Goal: Register for event/course

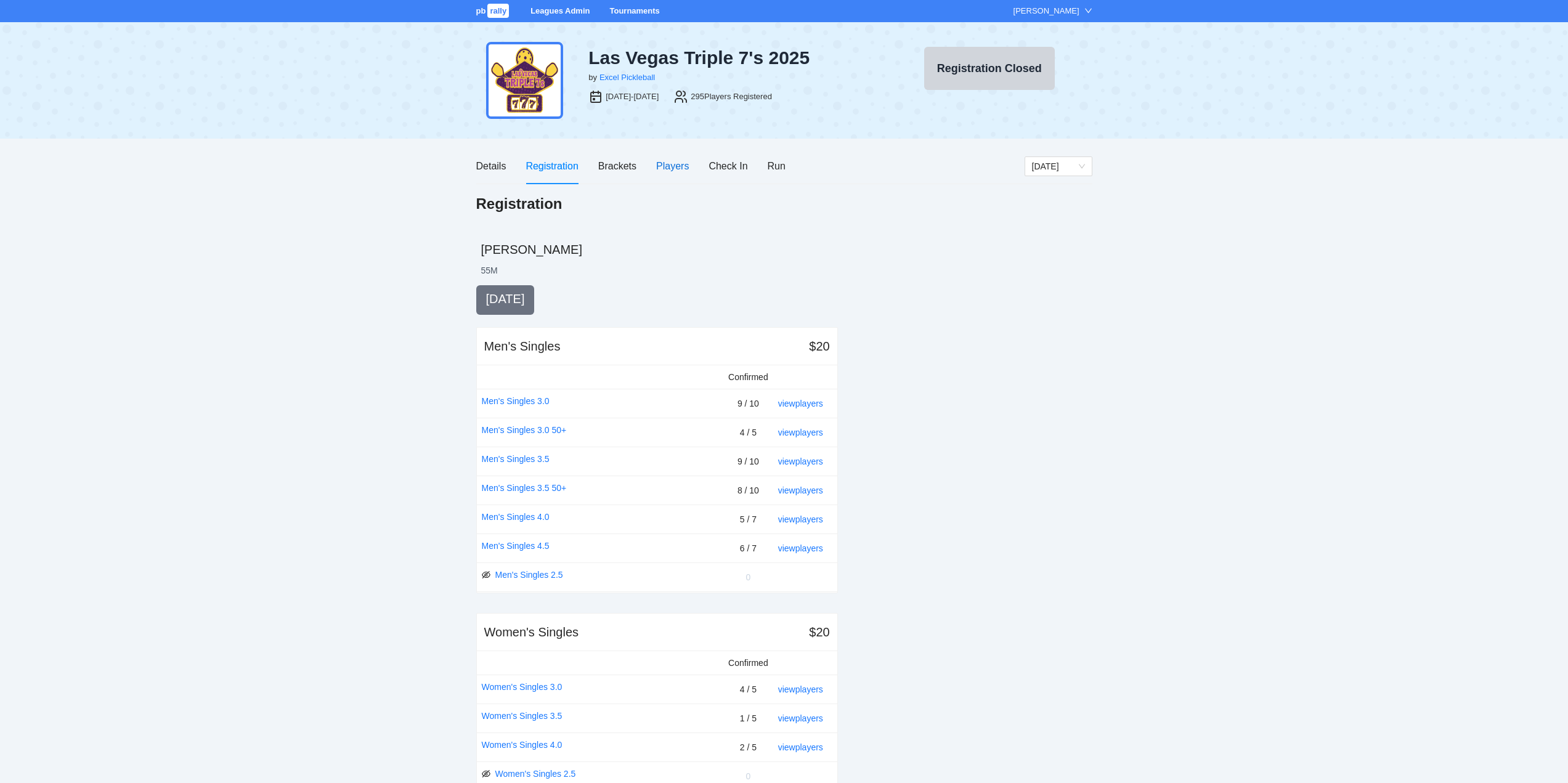
click at [664, 164] on div "Players" at bounding box center [673, 166] width 33 height 16
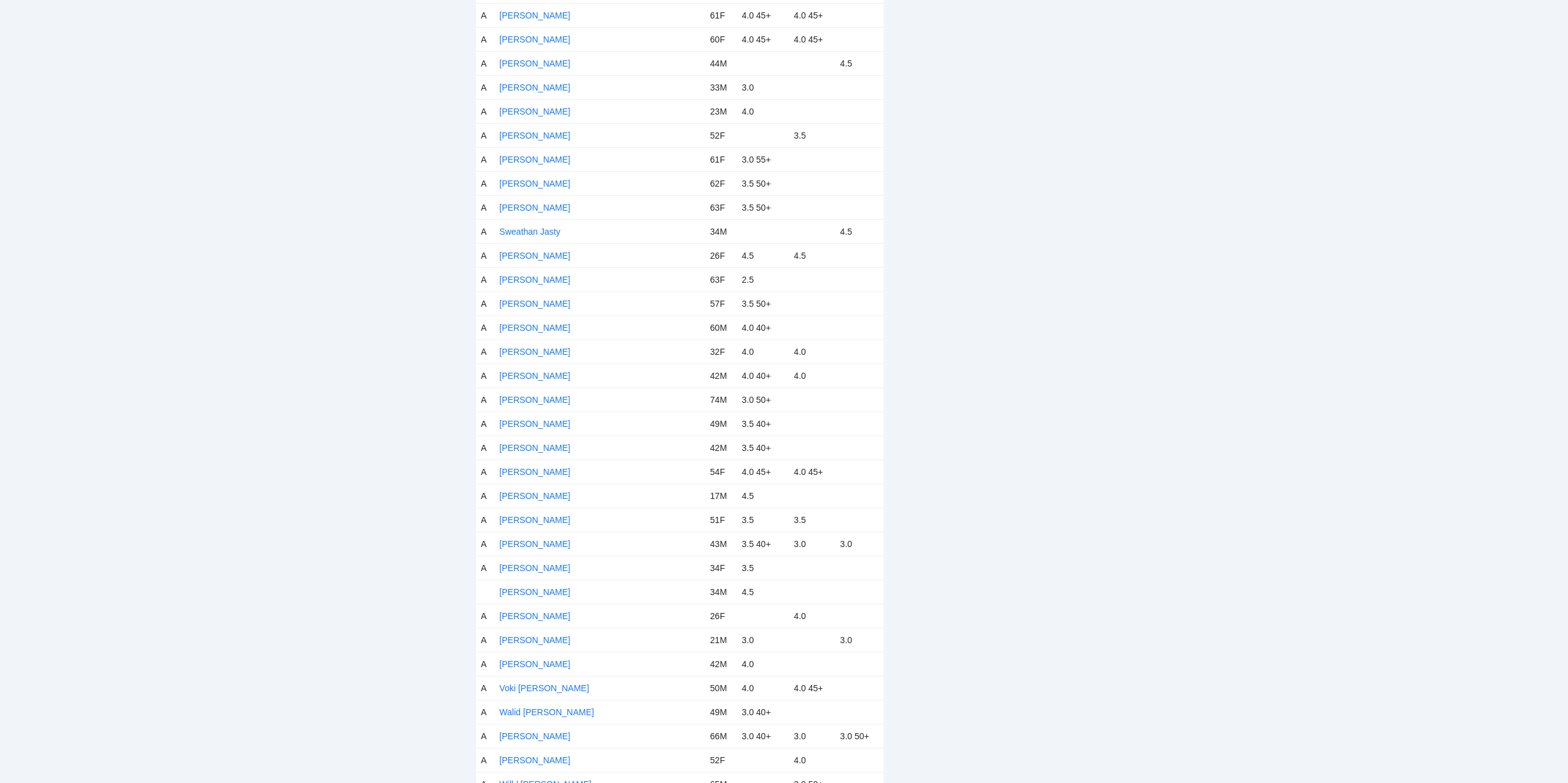
scroll to position [6523, 0]
click at [539, 529] on link "[PERSON_NAME]" at bounding box center [535, 531] width 71 height 10
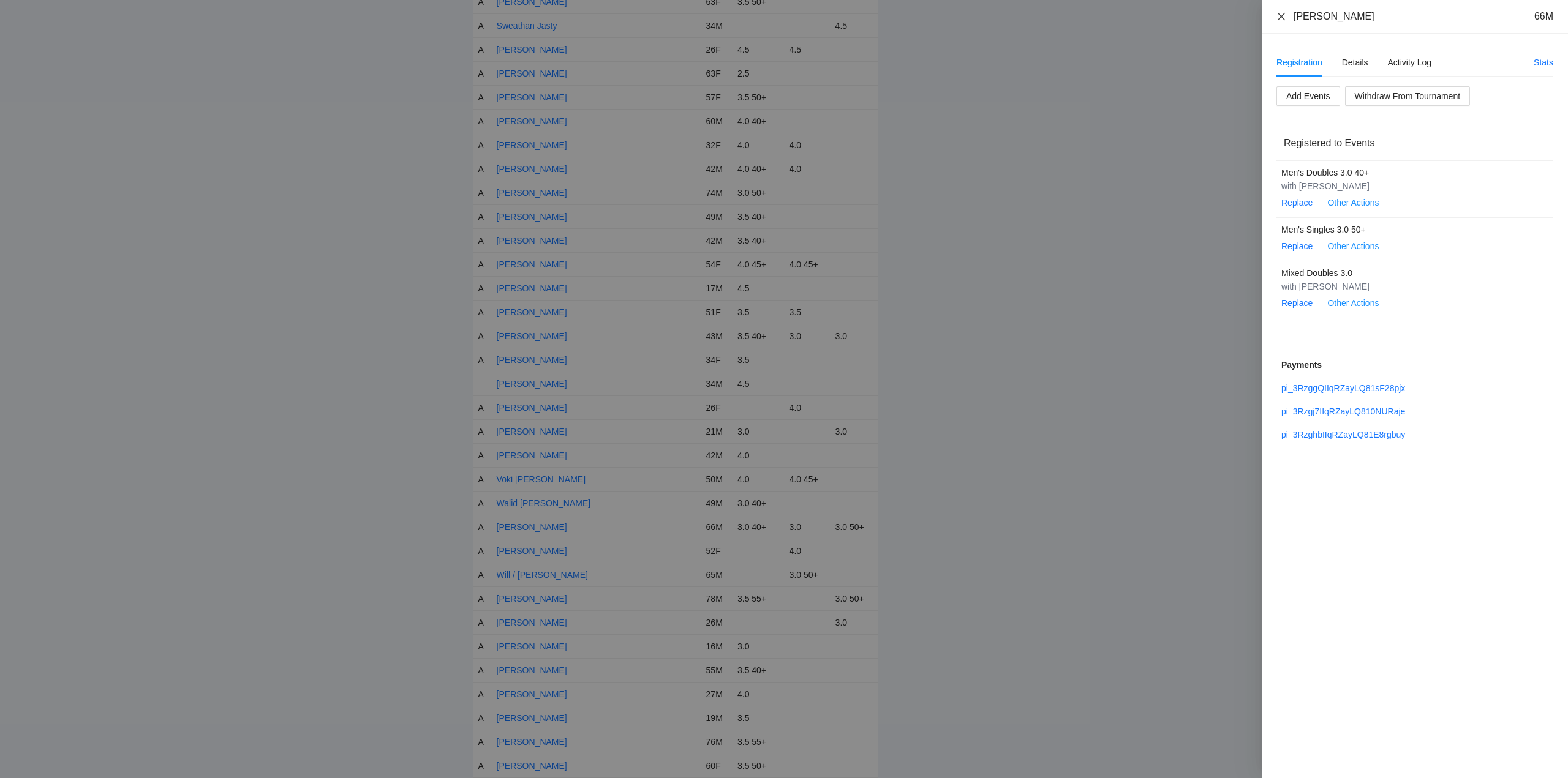
click at [1283, 16] on icon "close" at bounding box center [1281, 17] width 10 height 10
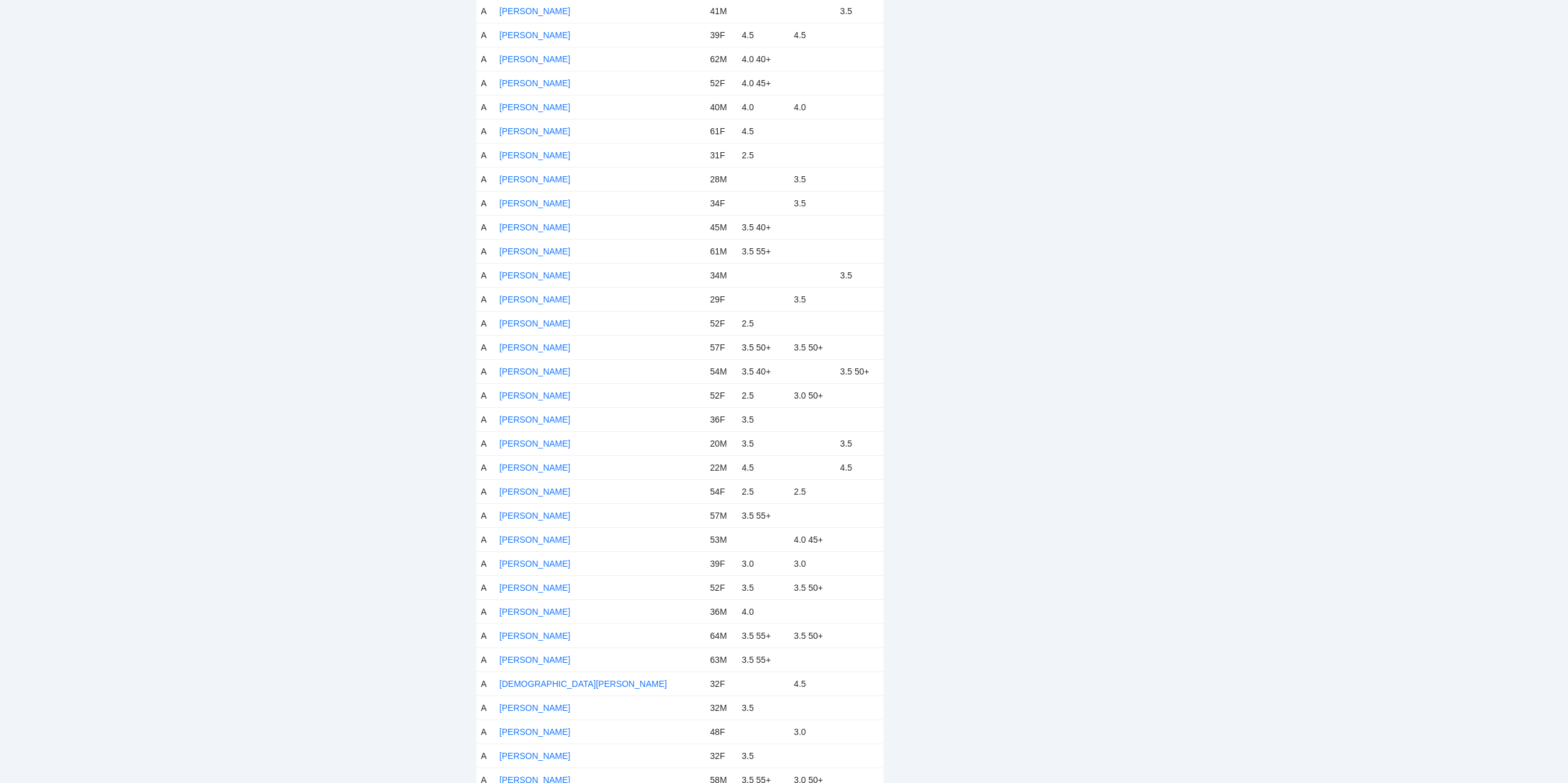
scroll to position [0, 0]
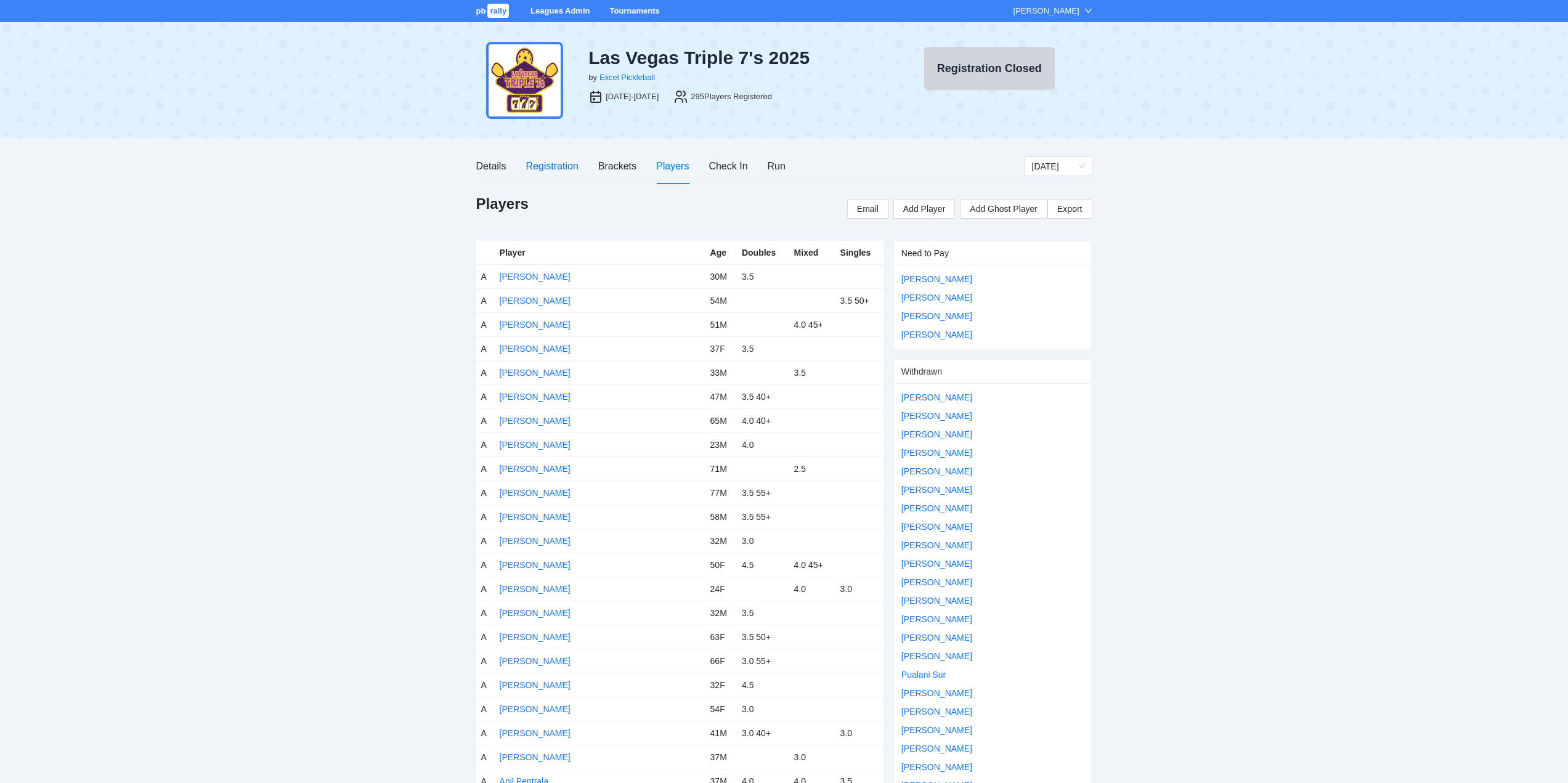
click at [556, 171] on div "Registration" at bounding box center [551, 166] width 52 height 16
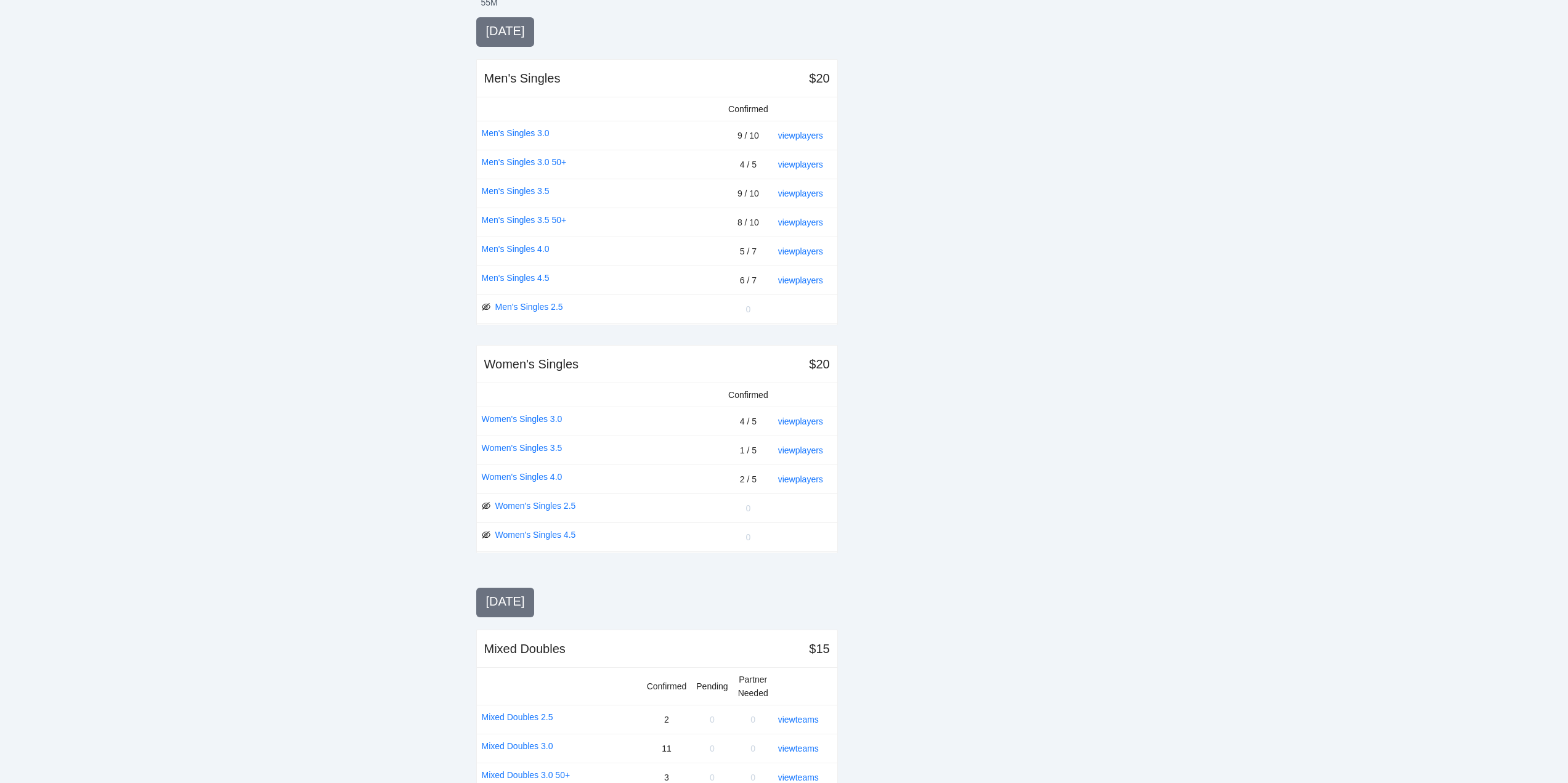
scroll to position [247, 0]
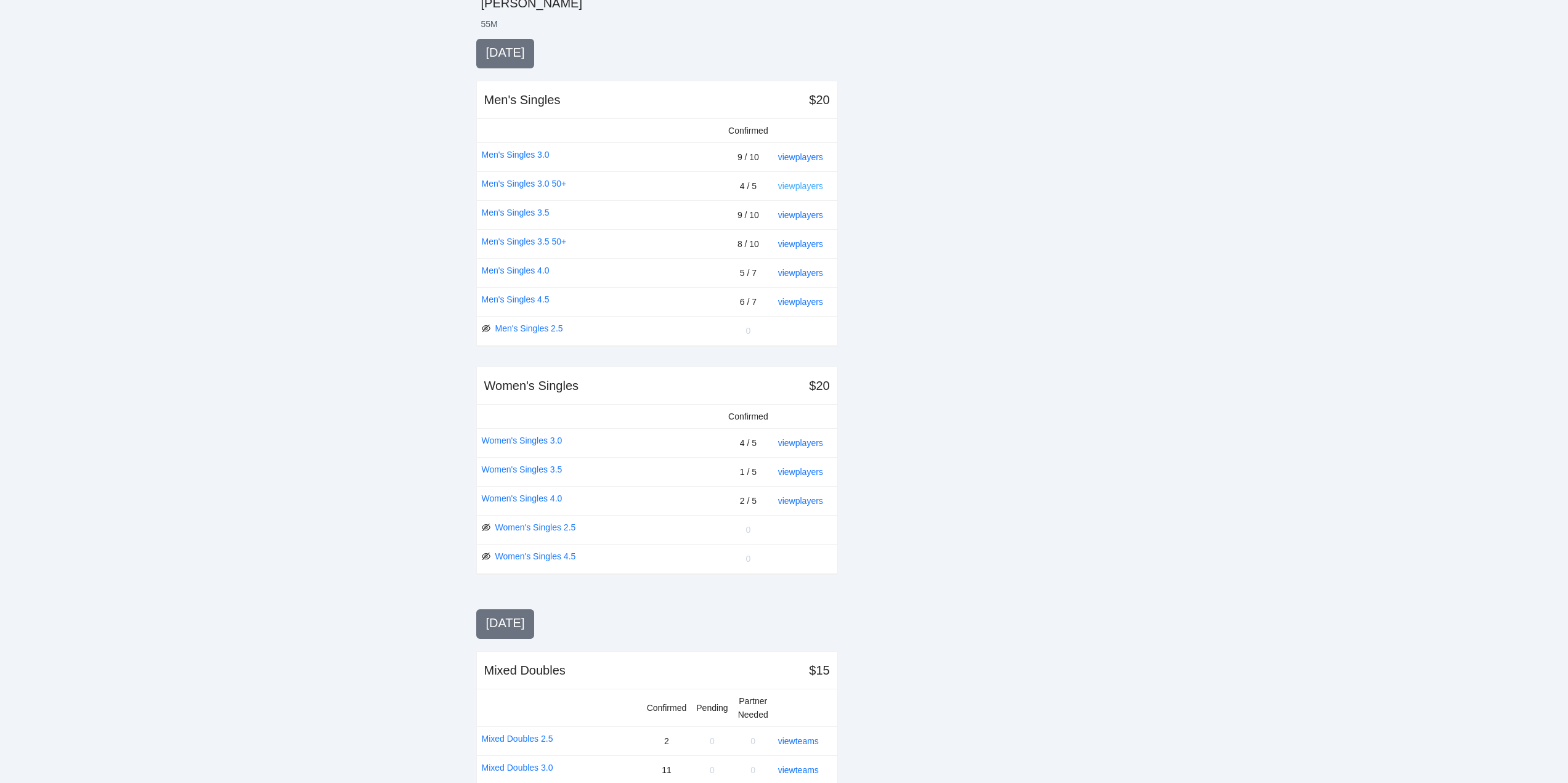
click at [801, 184] on link "view players" at bounding box center [801, 186] width 45 height 10
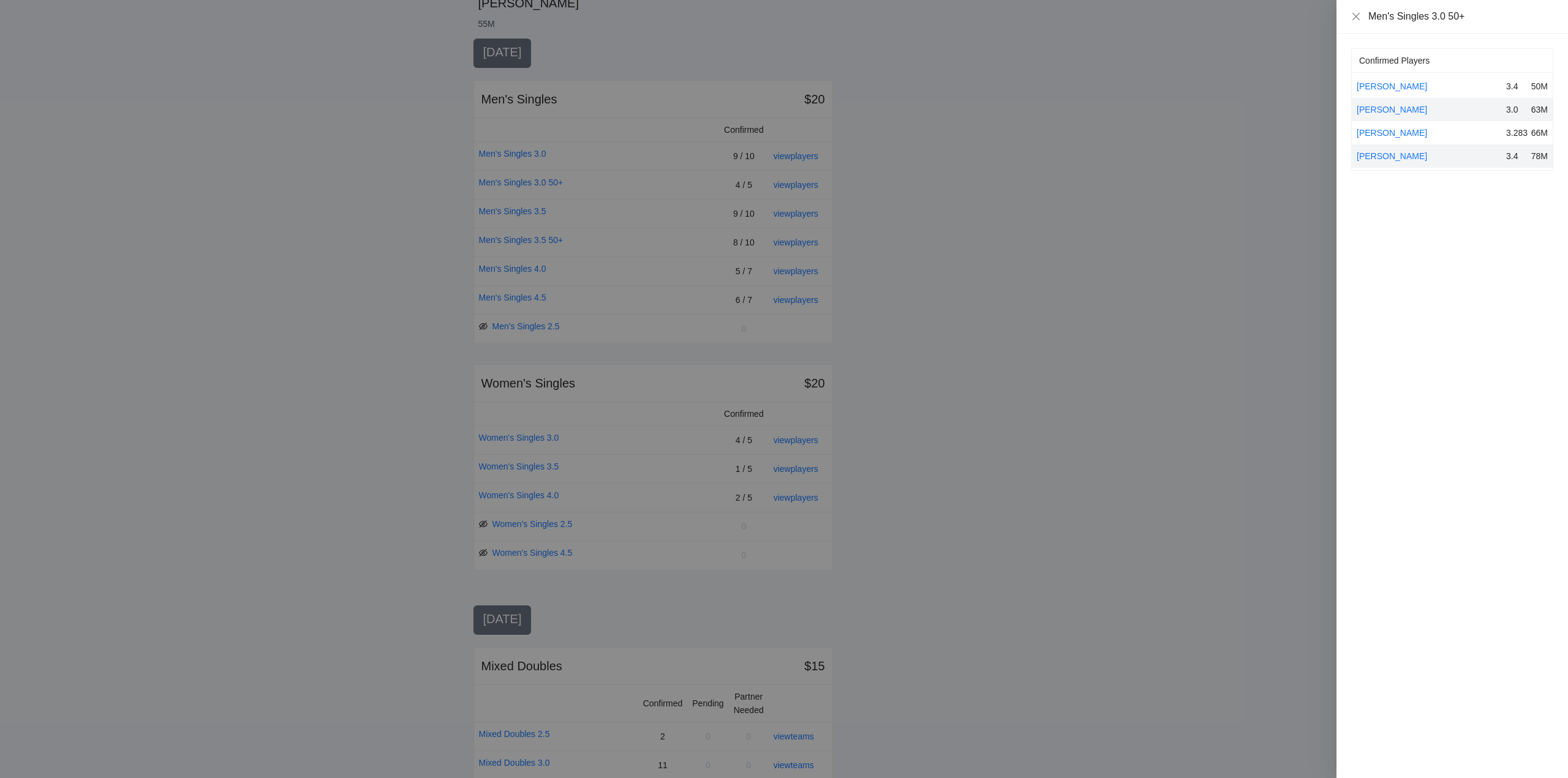
click at [859, 187] on div at bounding box center [784, 389] width 1568 height 778
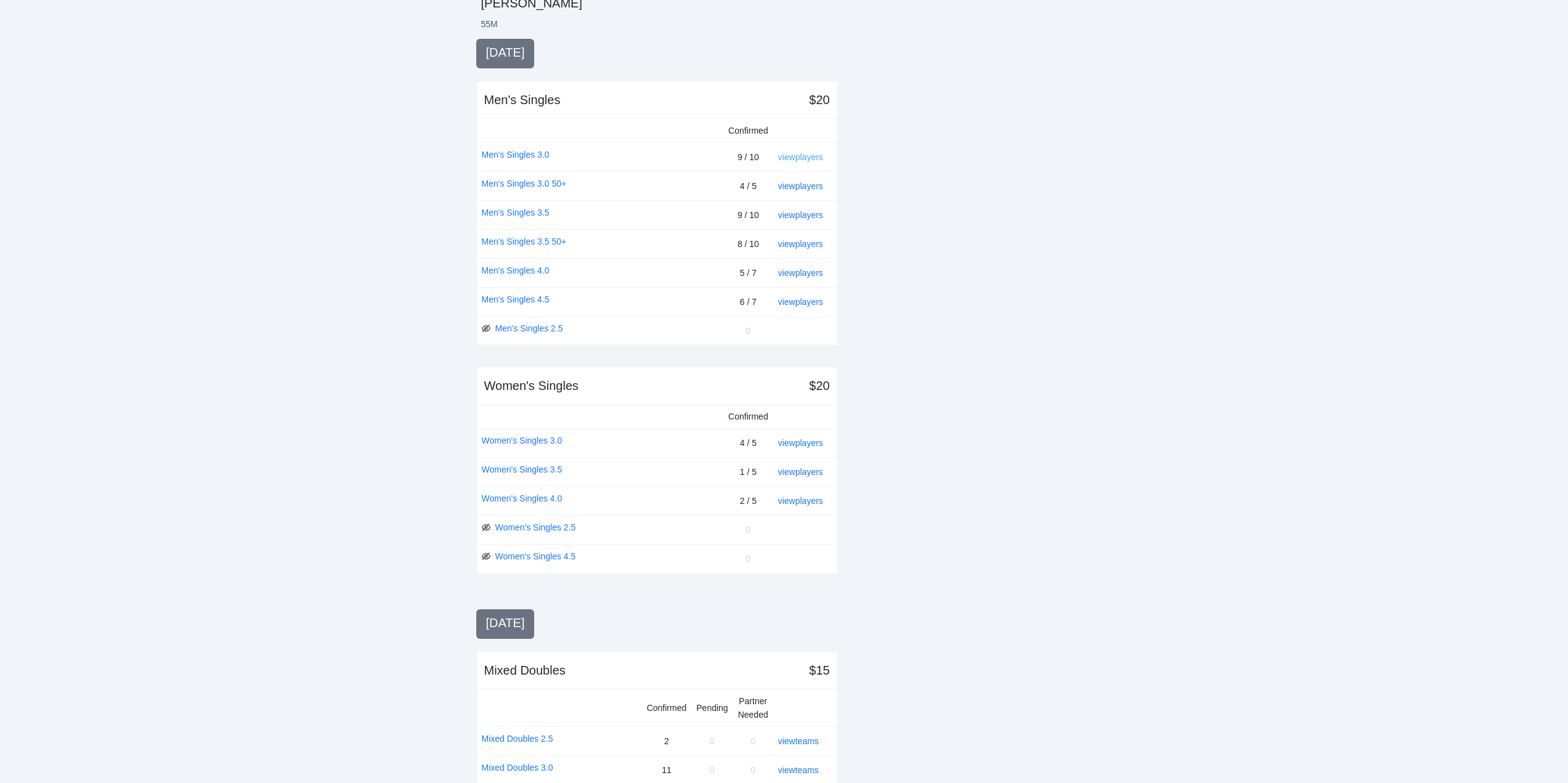
click at [798, 158] on link "view players" at bounding box center [801, 157] width 45 height 10
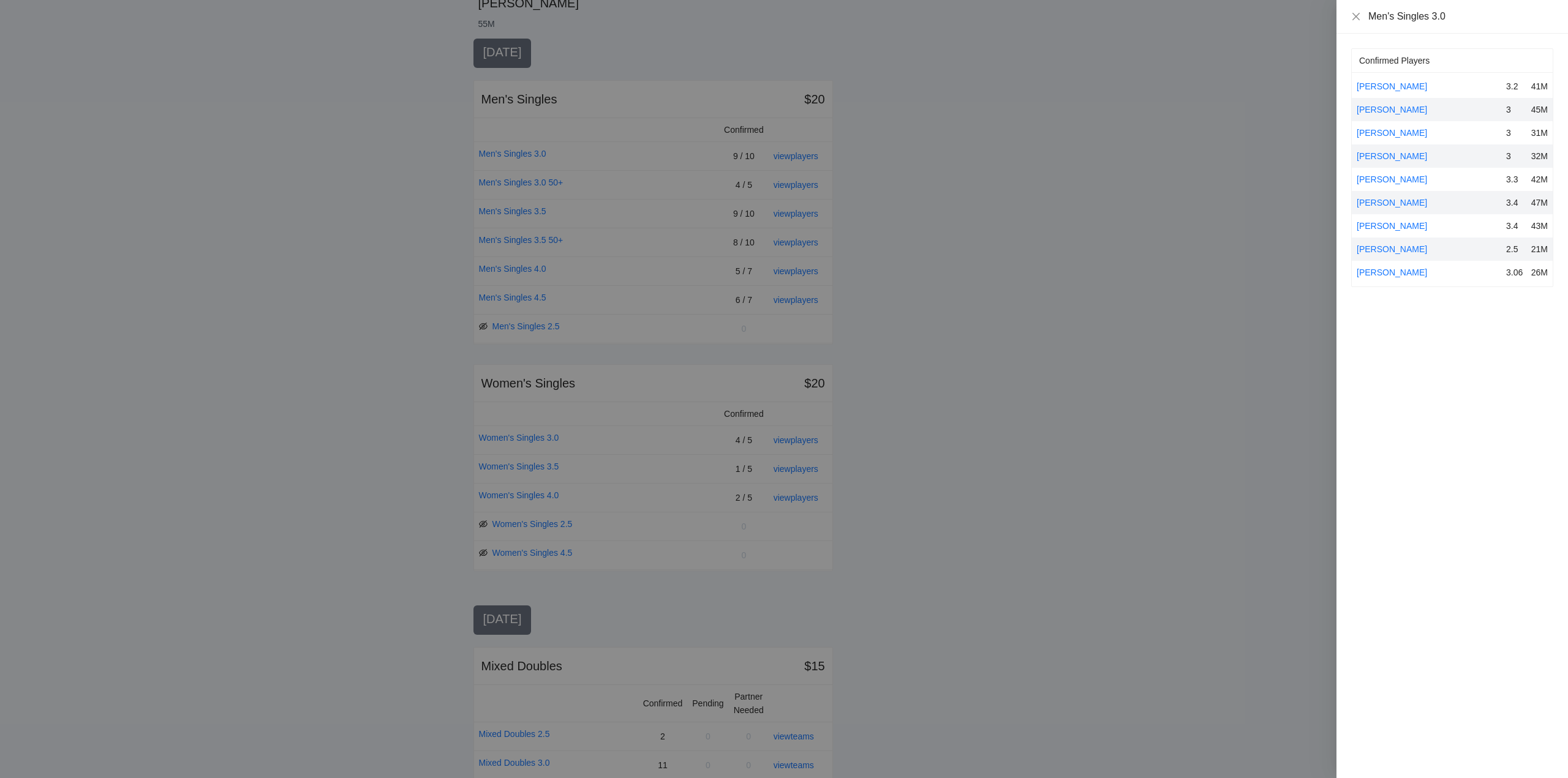
click at [1174, 180] on div at bounding box center [784, 389] width 1568 height 778
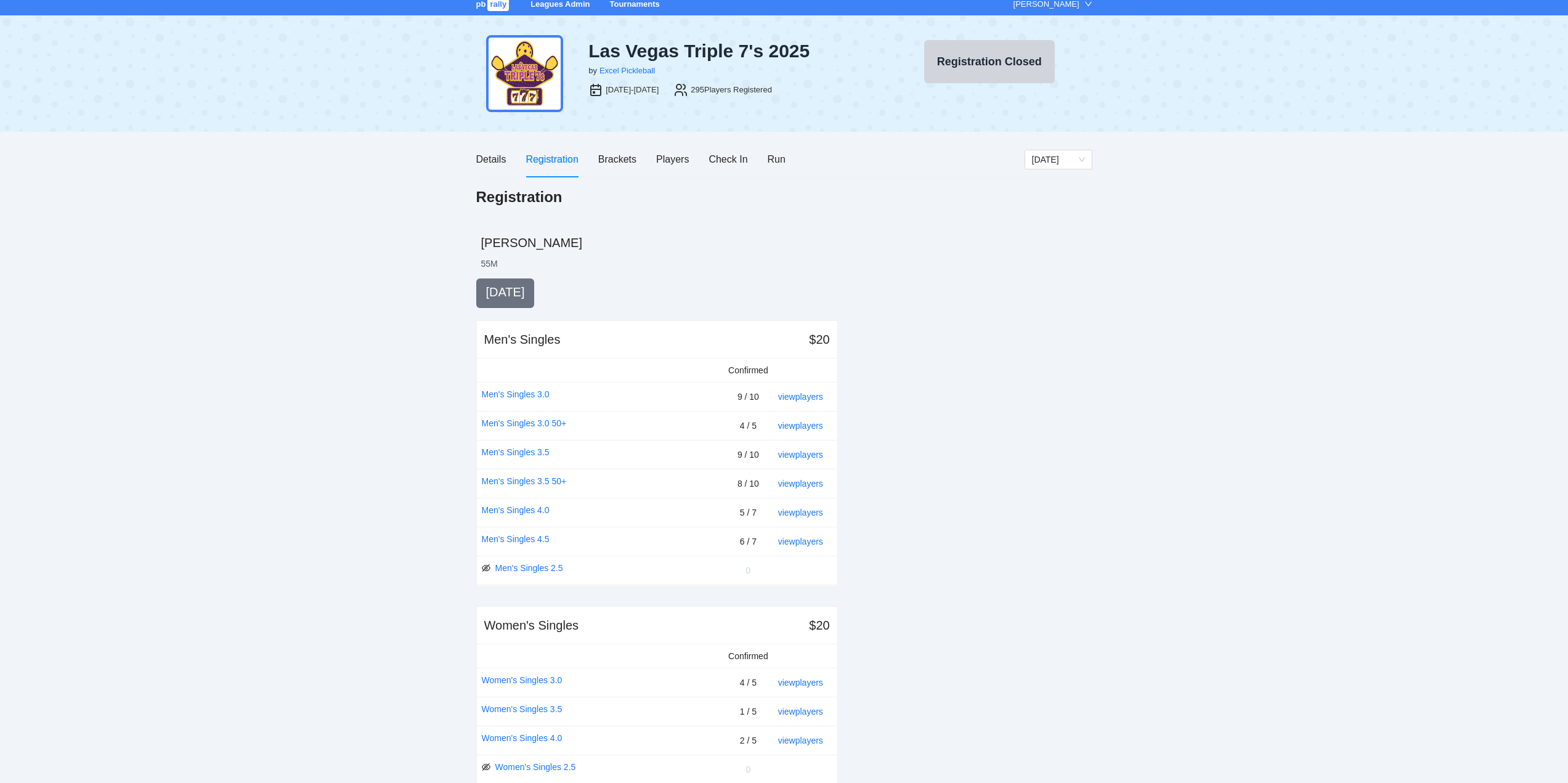
scroll to position [0, 0]
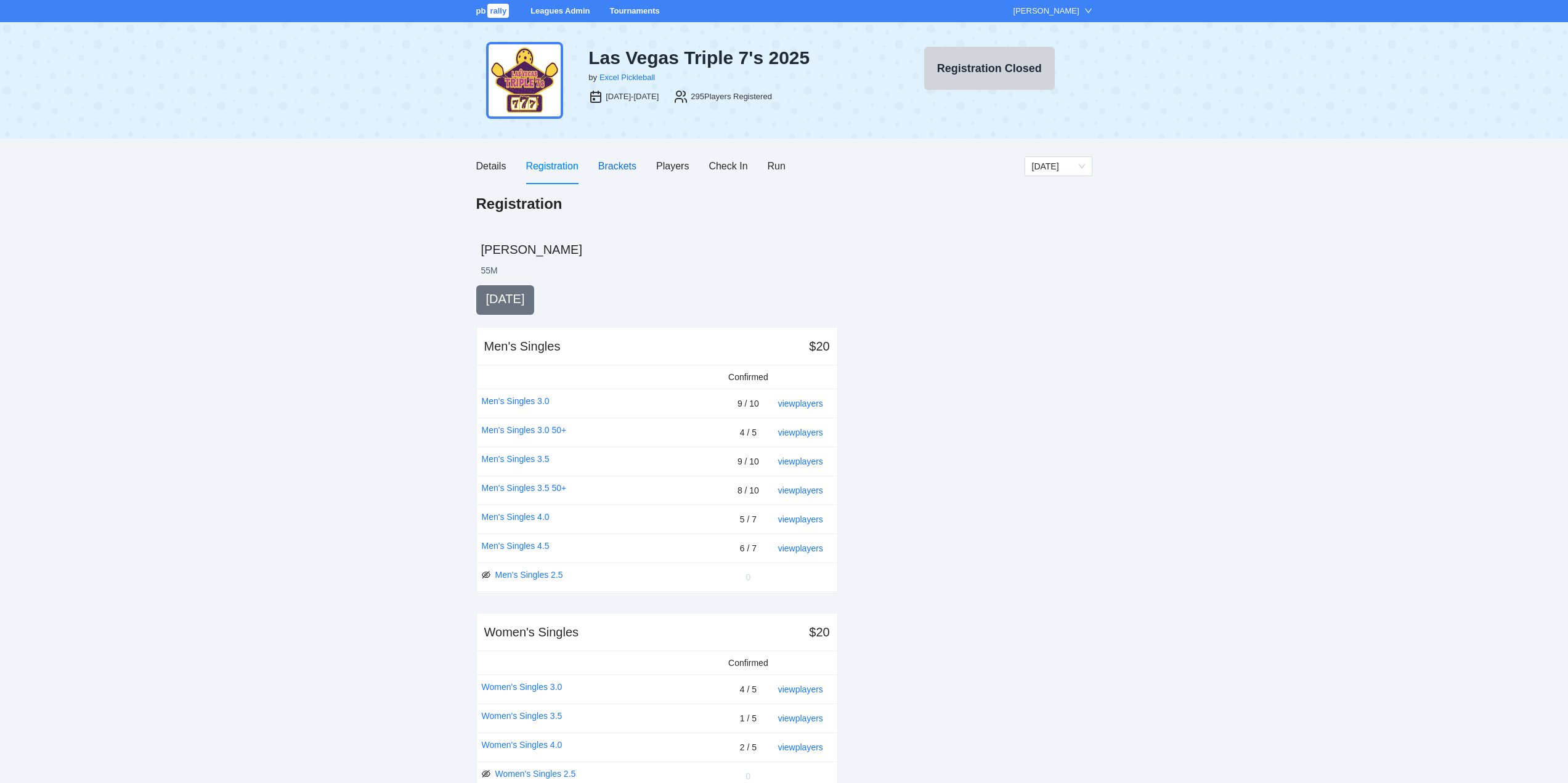
click at [615, 164] on div "Brackets" at bounding box center [617, 166] width 38 height 16
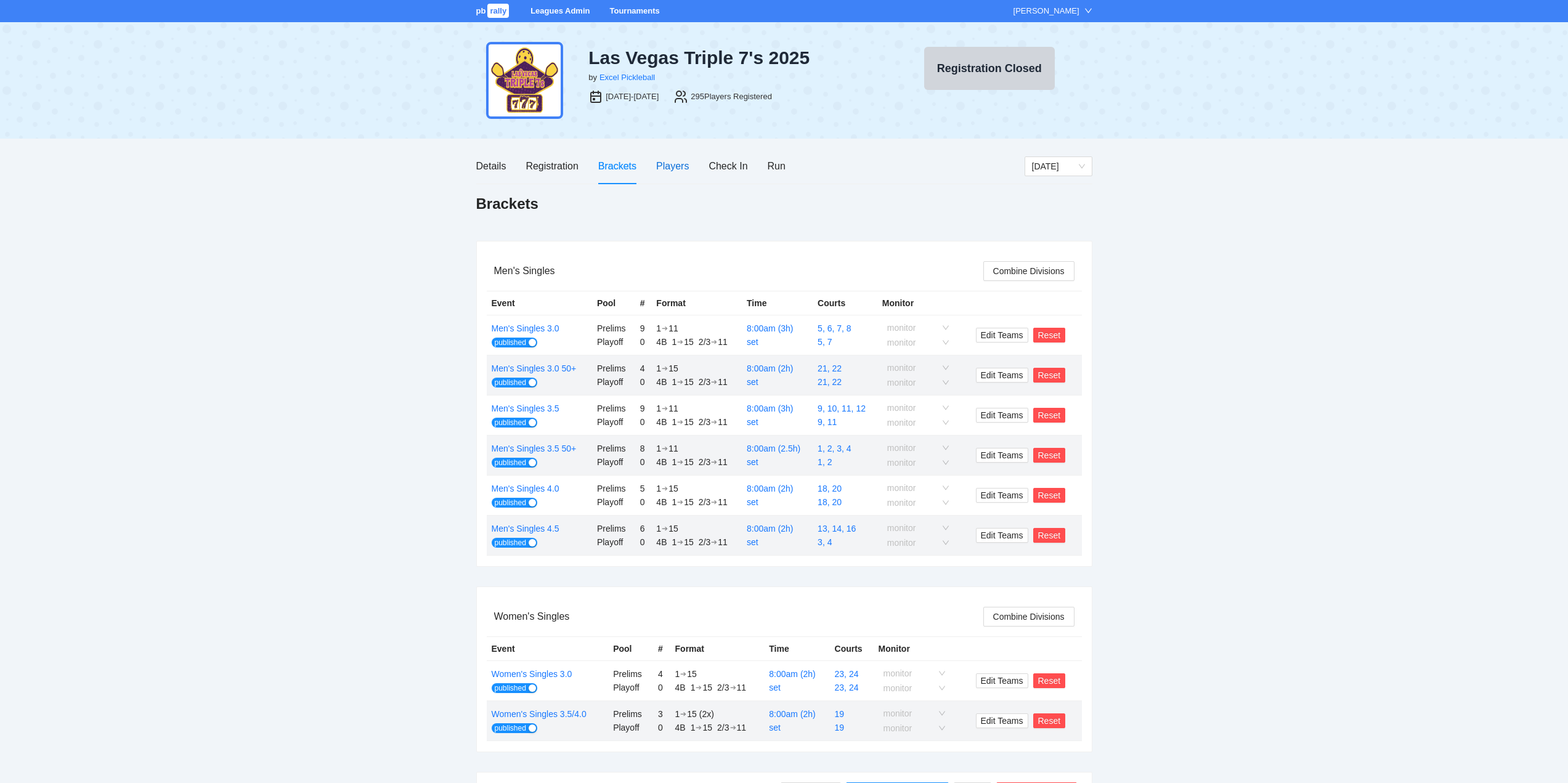
drag, startPoint x: 666, startPoint y: 161, endPoint x: 678, endPoint y: 167, distance: 13.4
click at [667, 161] on div "Players" at bounding box center [673, 166] width 33 height 16
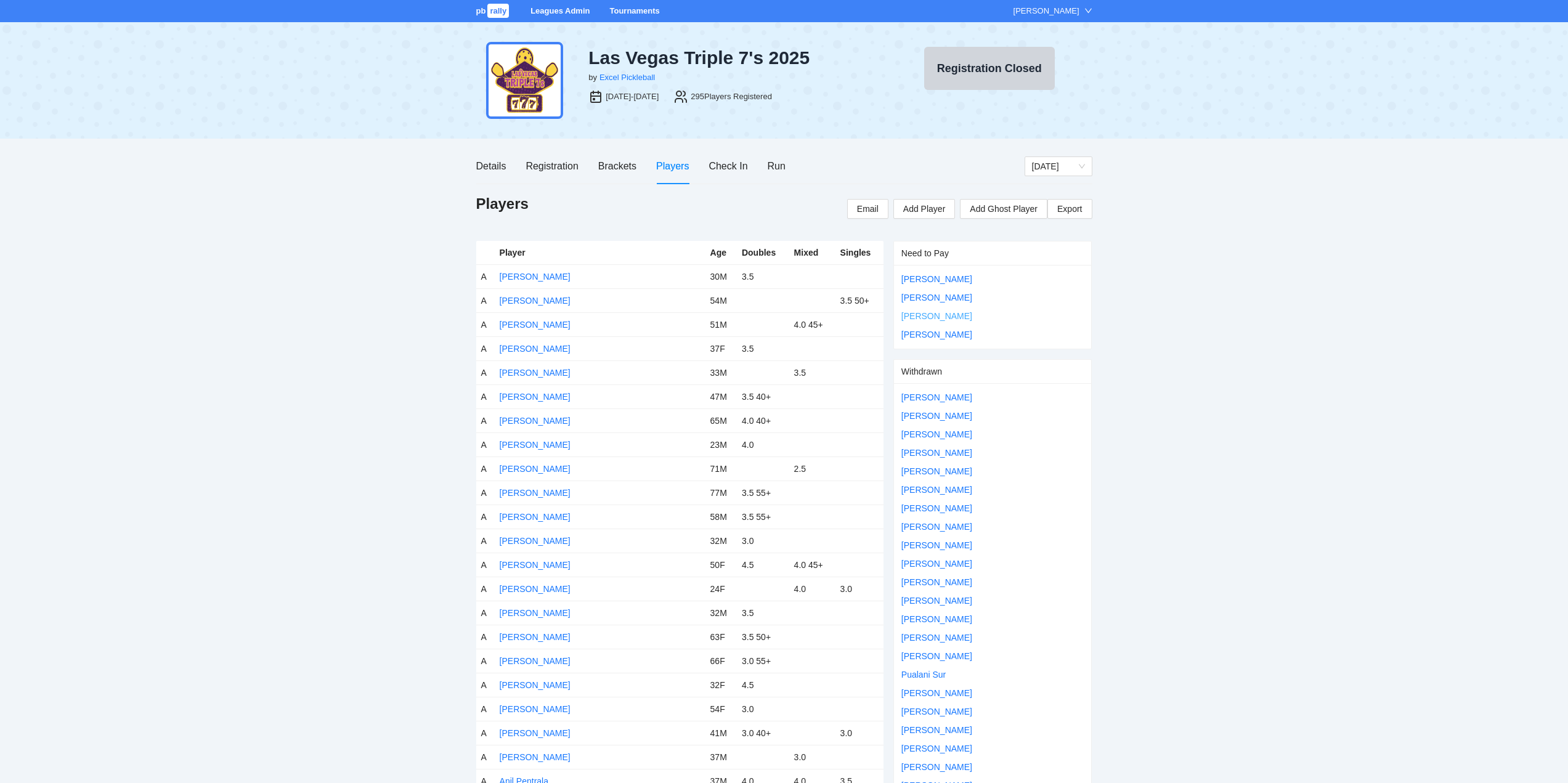
click at [931, 316] on link "[PERSON_NAME]" at bounding box center [937, 316] width 71 height 10
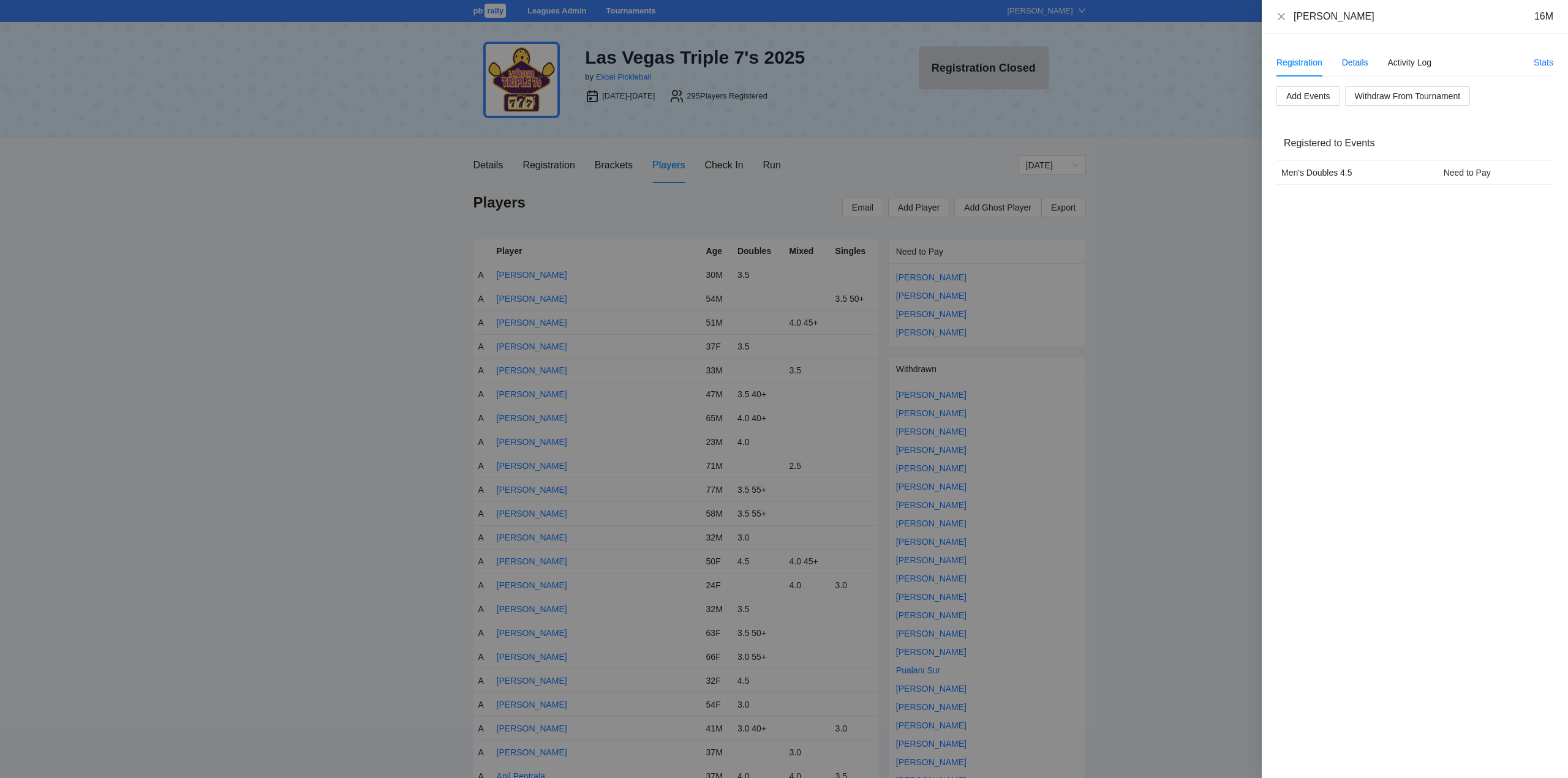
click at [1355, 59] on div "Details" at bounding box center [1355, 62] width 26 height 14
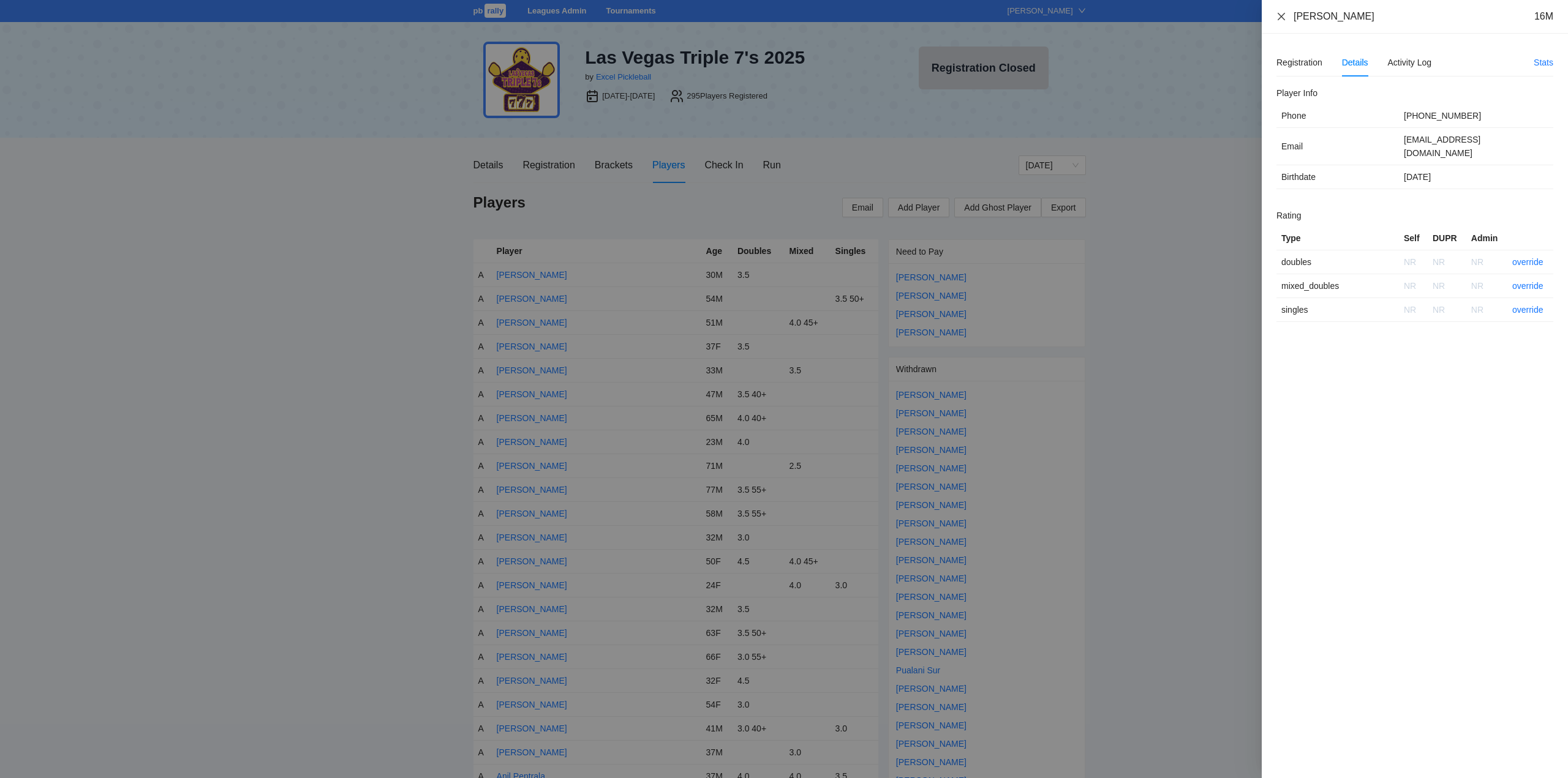
click at [1281, 16] on icon "close" at bounding box center [1281, 16] width 7 height 7
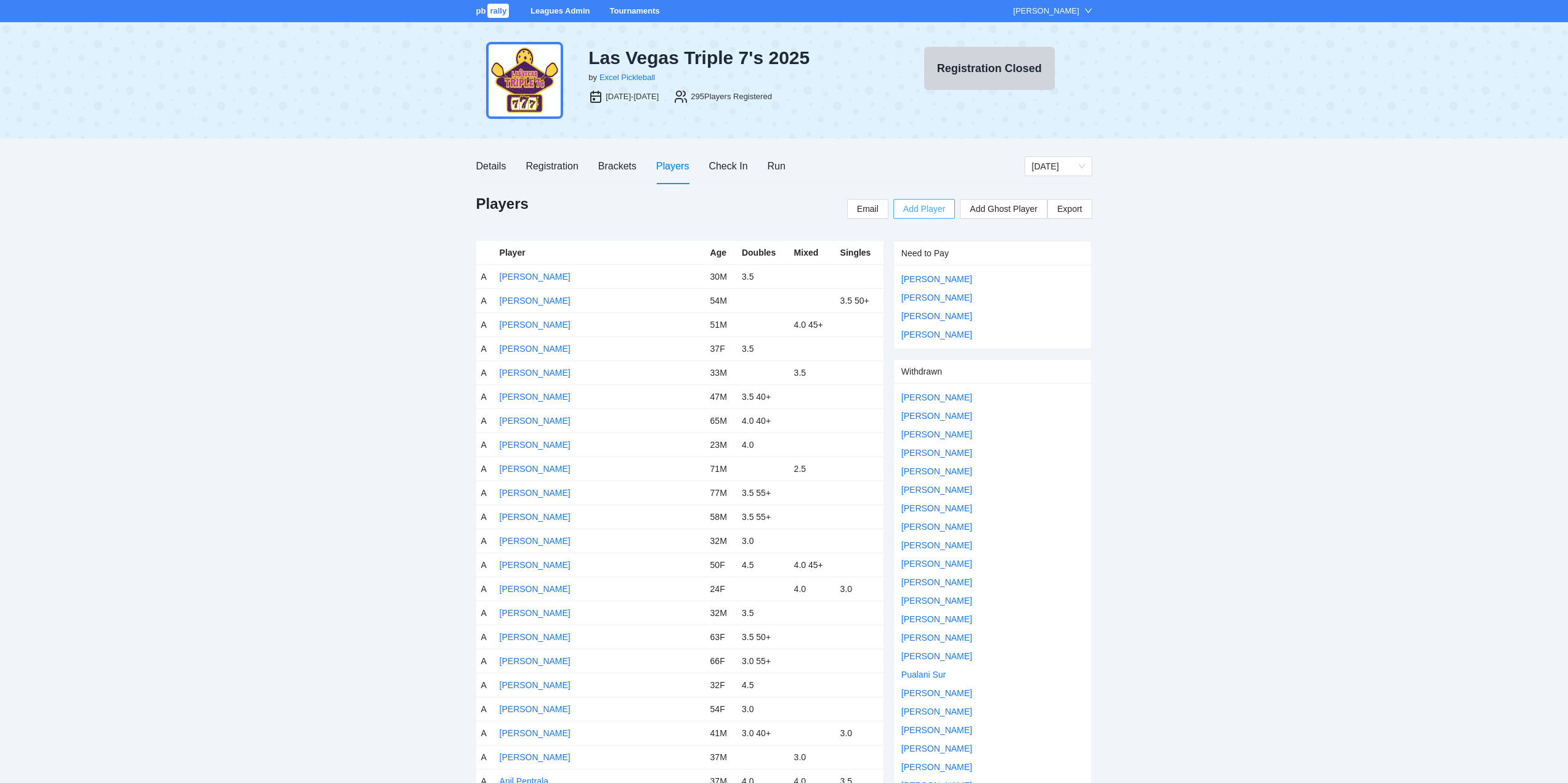
click at [933, 207] on span "Add Player" at bounding box center [924, 209] width 42 height 14
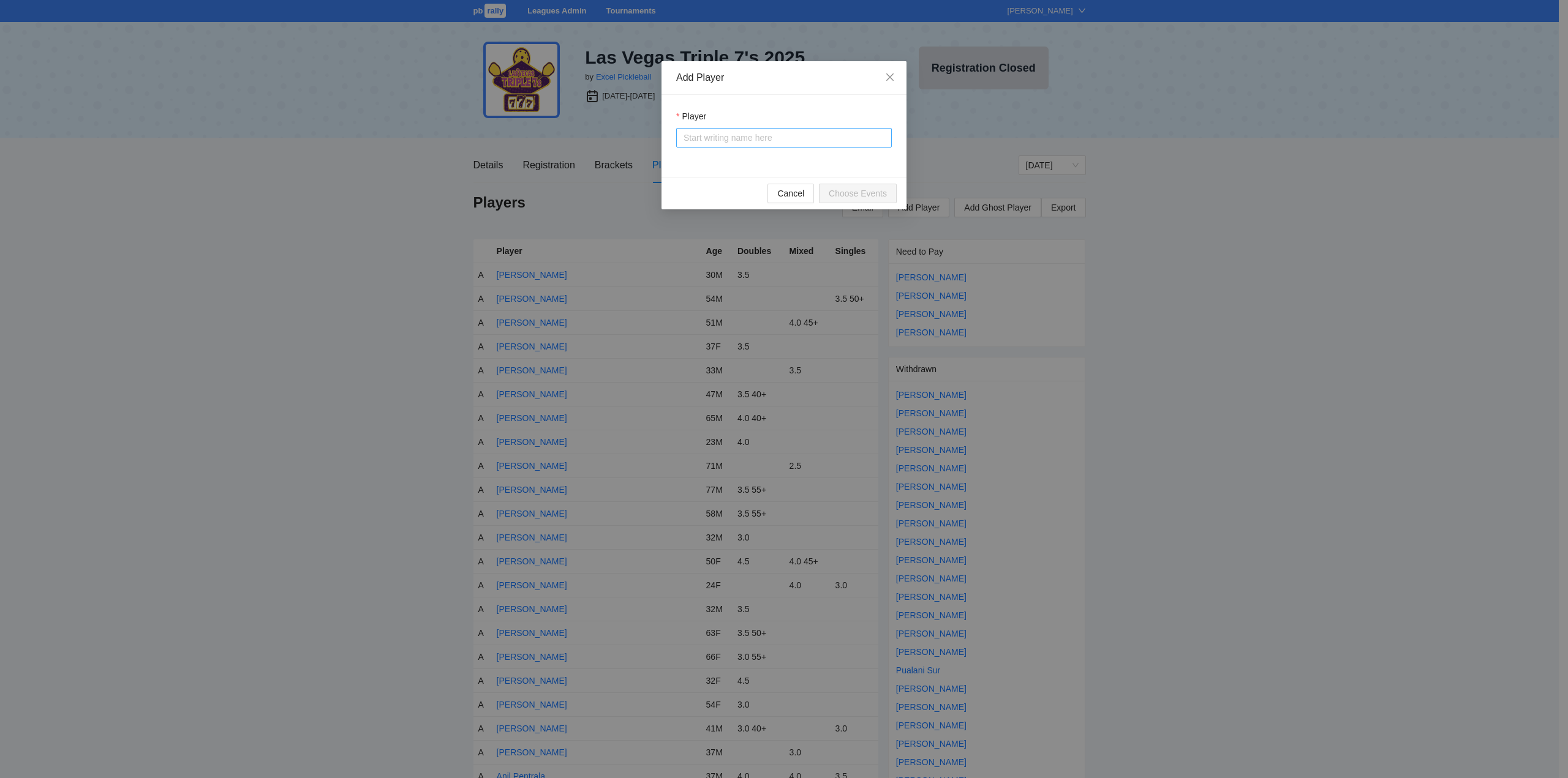
click at [722, 143] on input "Player" at bounding box center [784, 137] width 201 height 18
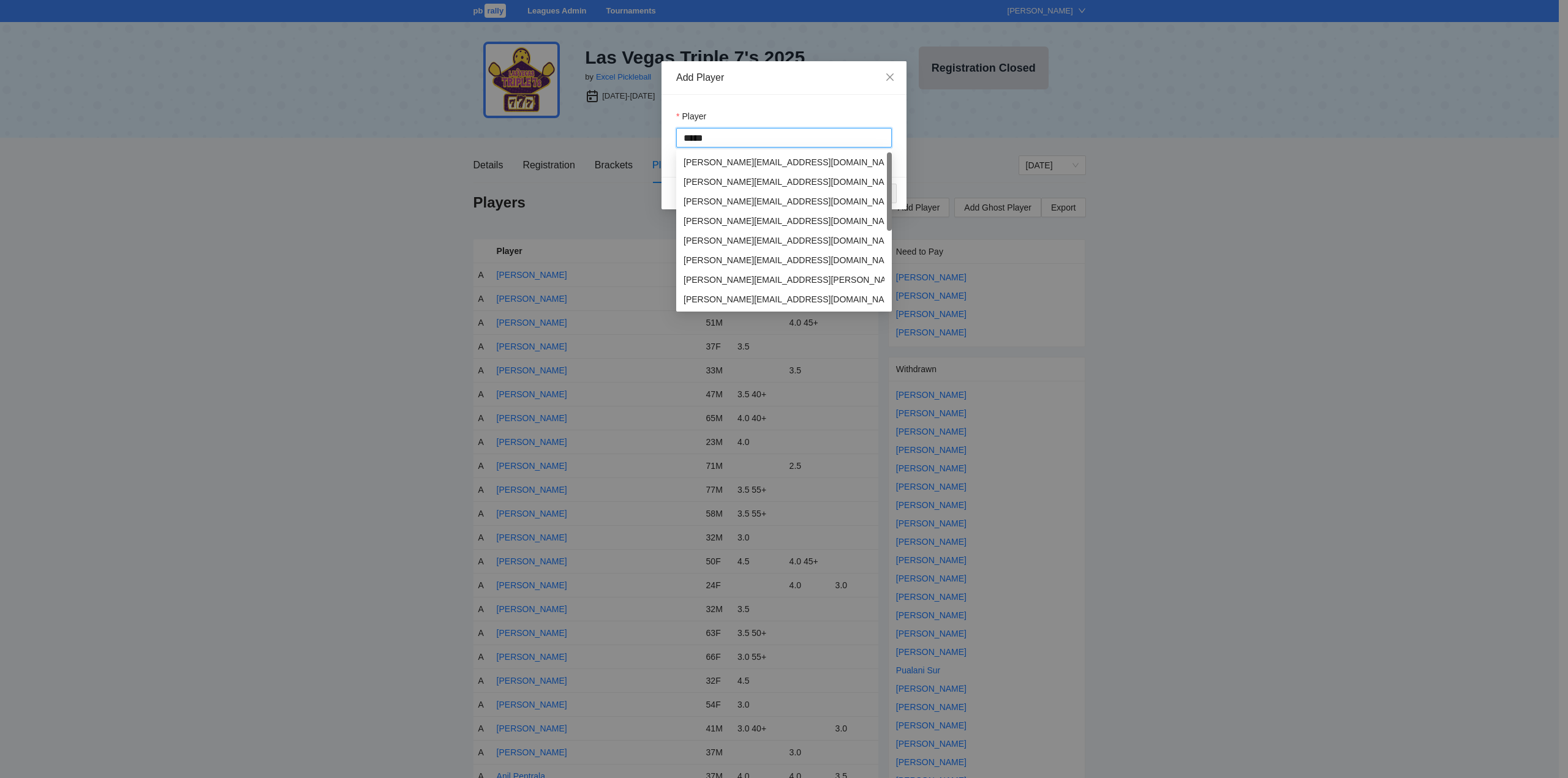
type input "******"
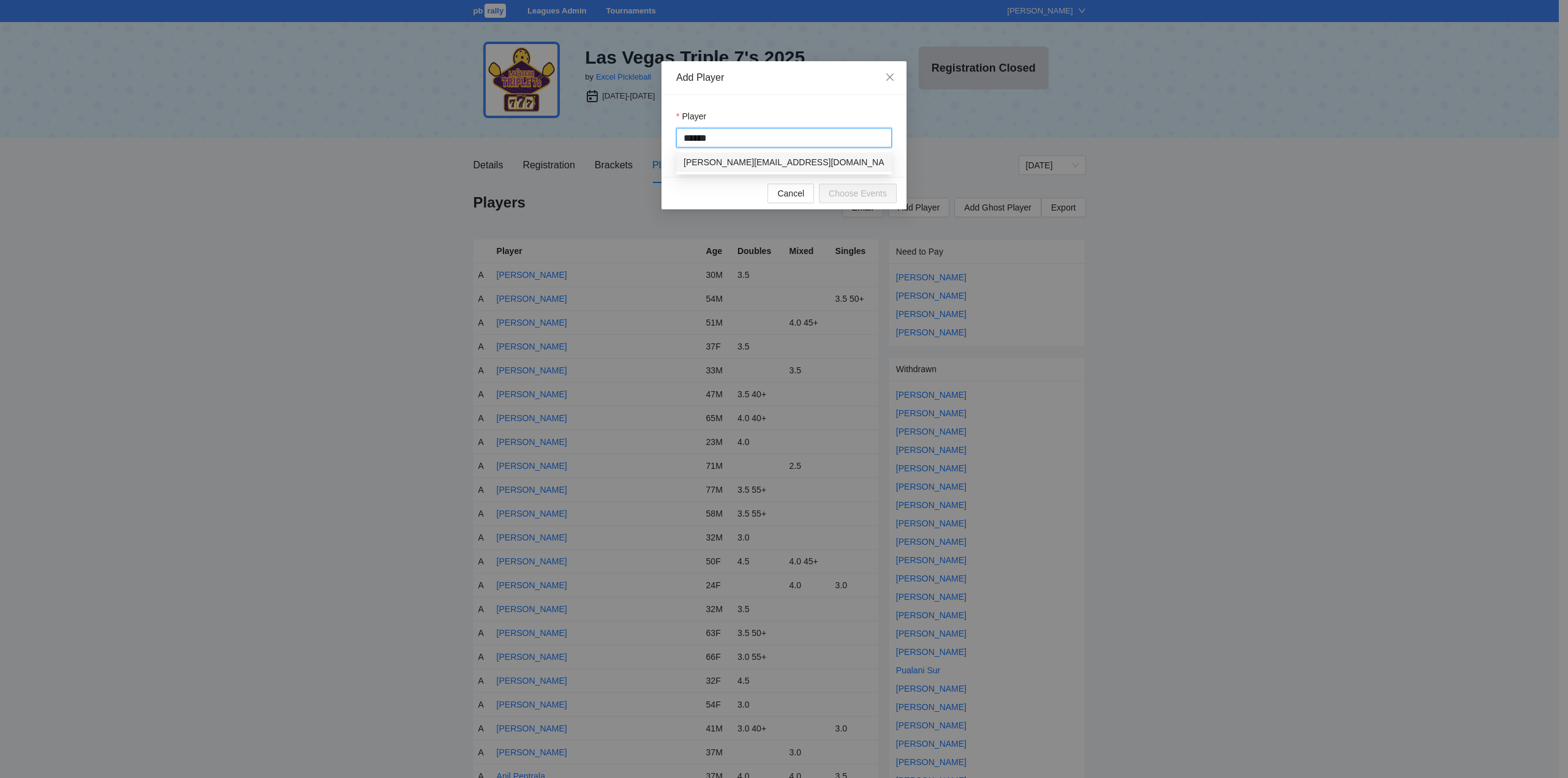
click at [712, 159] on div "[PERSON_NAME]" at bounding box center [718, 162] width 71 height 14
click at [851, 195] on span "Choose Events" at bounding box center [858, 193] width 58 height 14
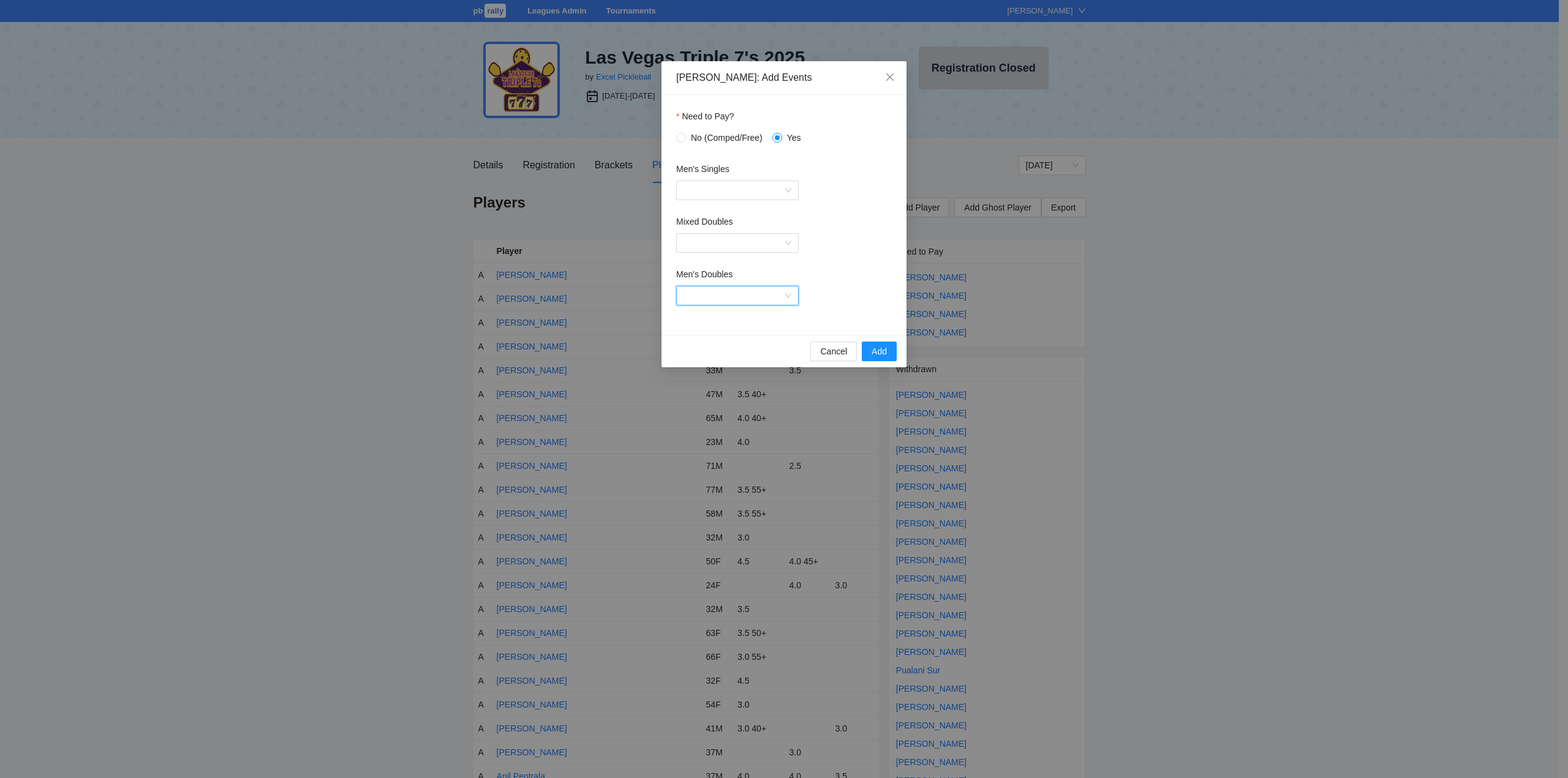
click at [755, 291] on input "Men's Doubles" at bounding box center [733, 295] width 99 height 18
click at [718, 419] on div "Men's Doubles 4.5" at bounding box center [737, 418] width 108 height 14
click at [878, 349] on span "Add" at bounding box center [879, 351] width 16 height 14
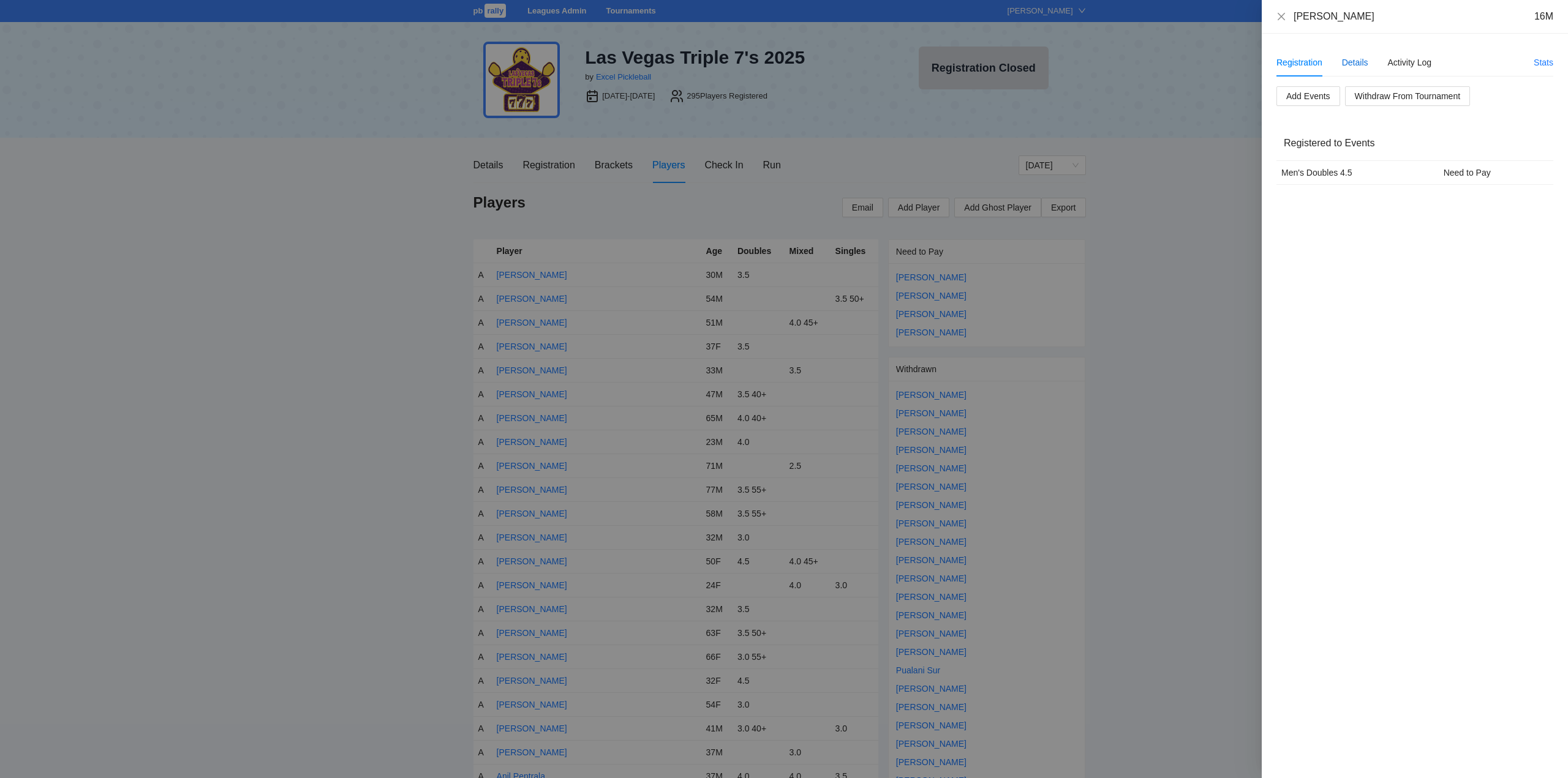
click at [1355, 60] on div "Details" at bounding box center [1355, 62] width 26 height 14
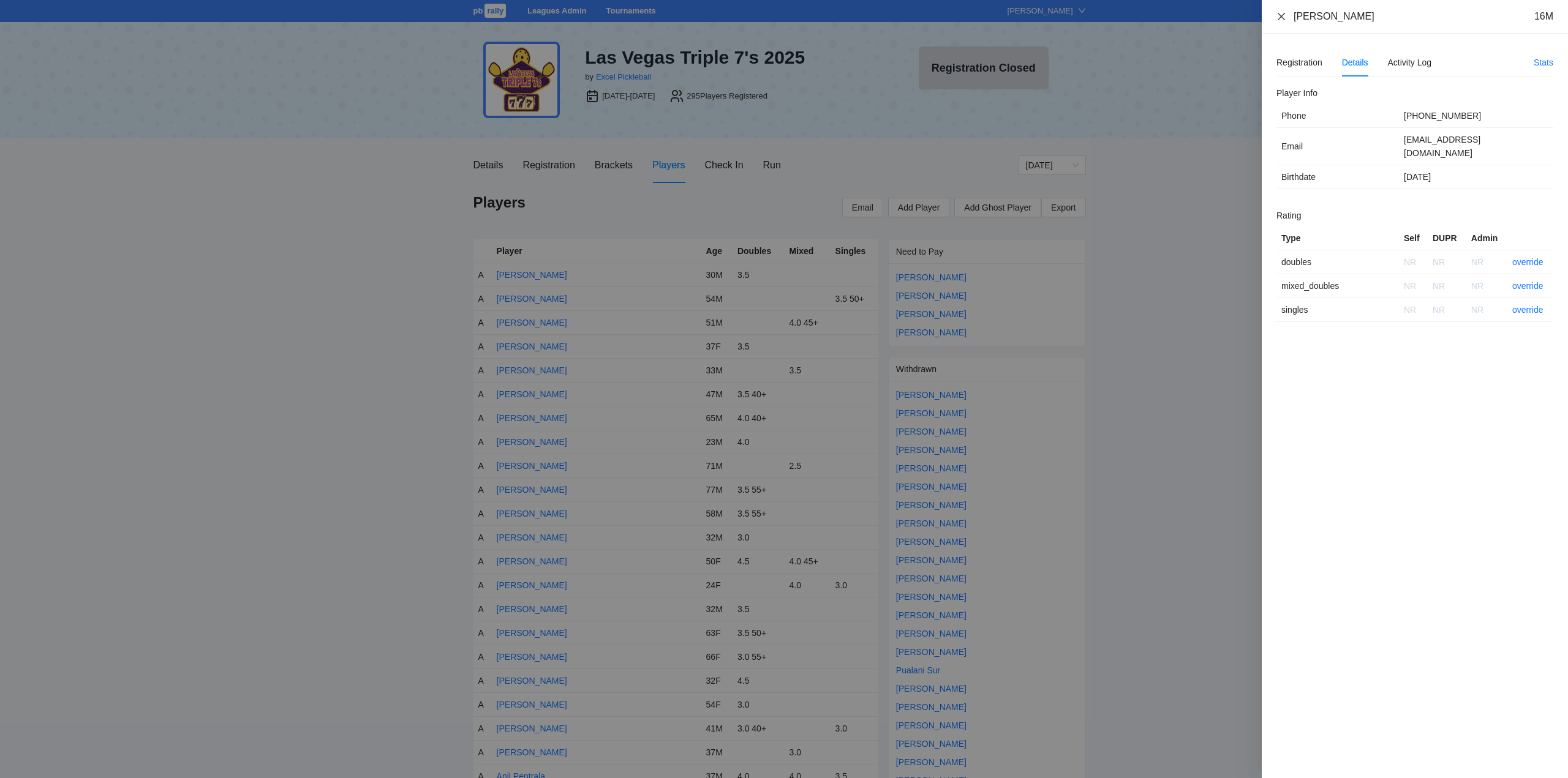
click at [1280, 16] on icon "close" at bounding box center [1281, 17] width 10 height 10
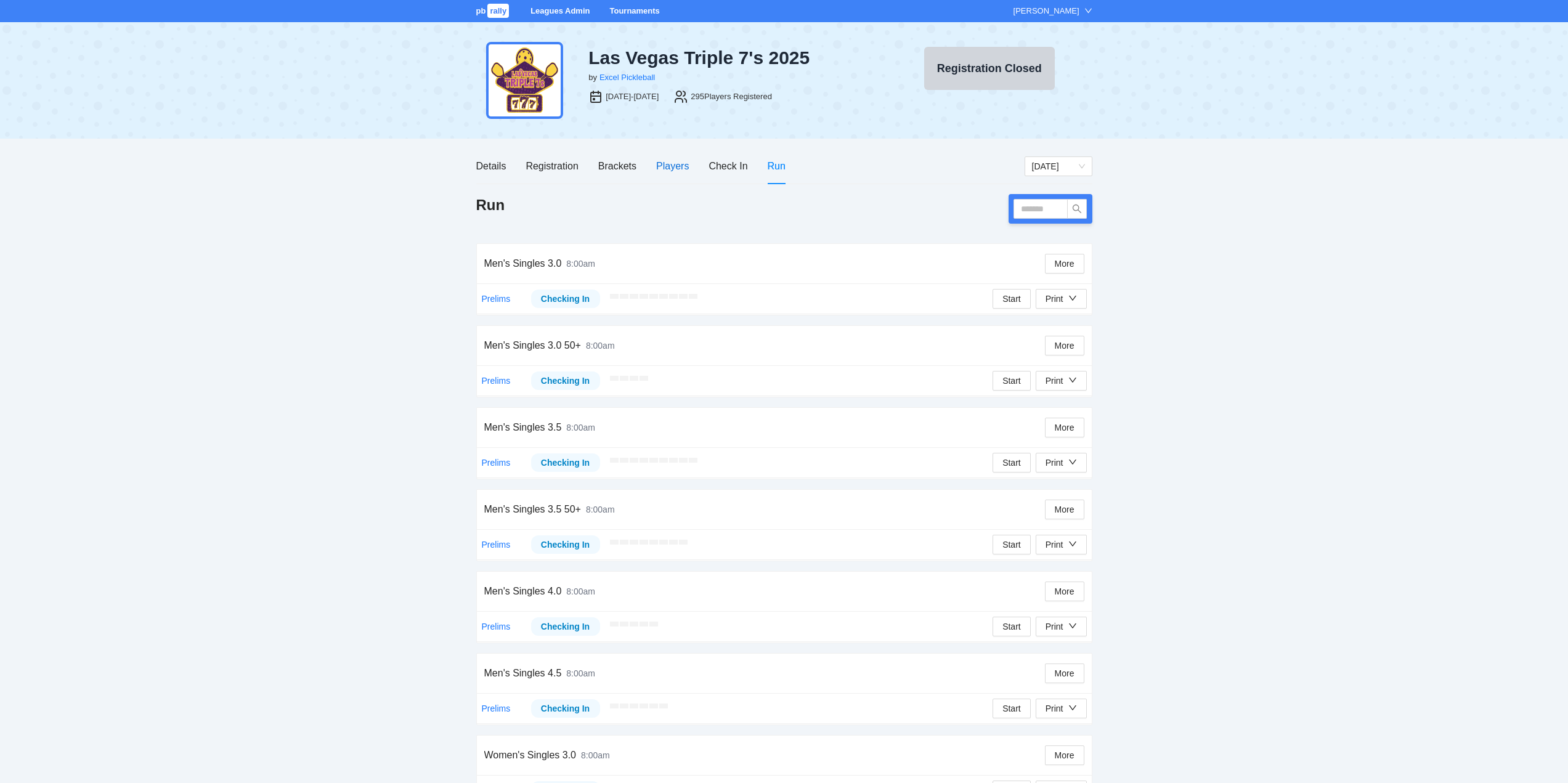
click at [669, 163] on div "Players" at bounding box center [673, 166] width 33 height 16
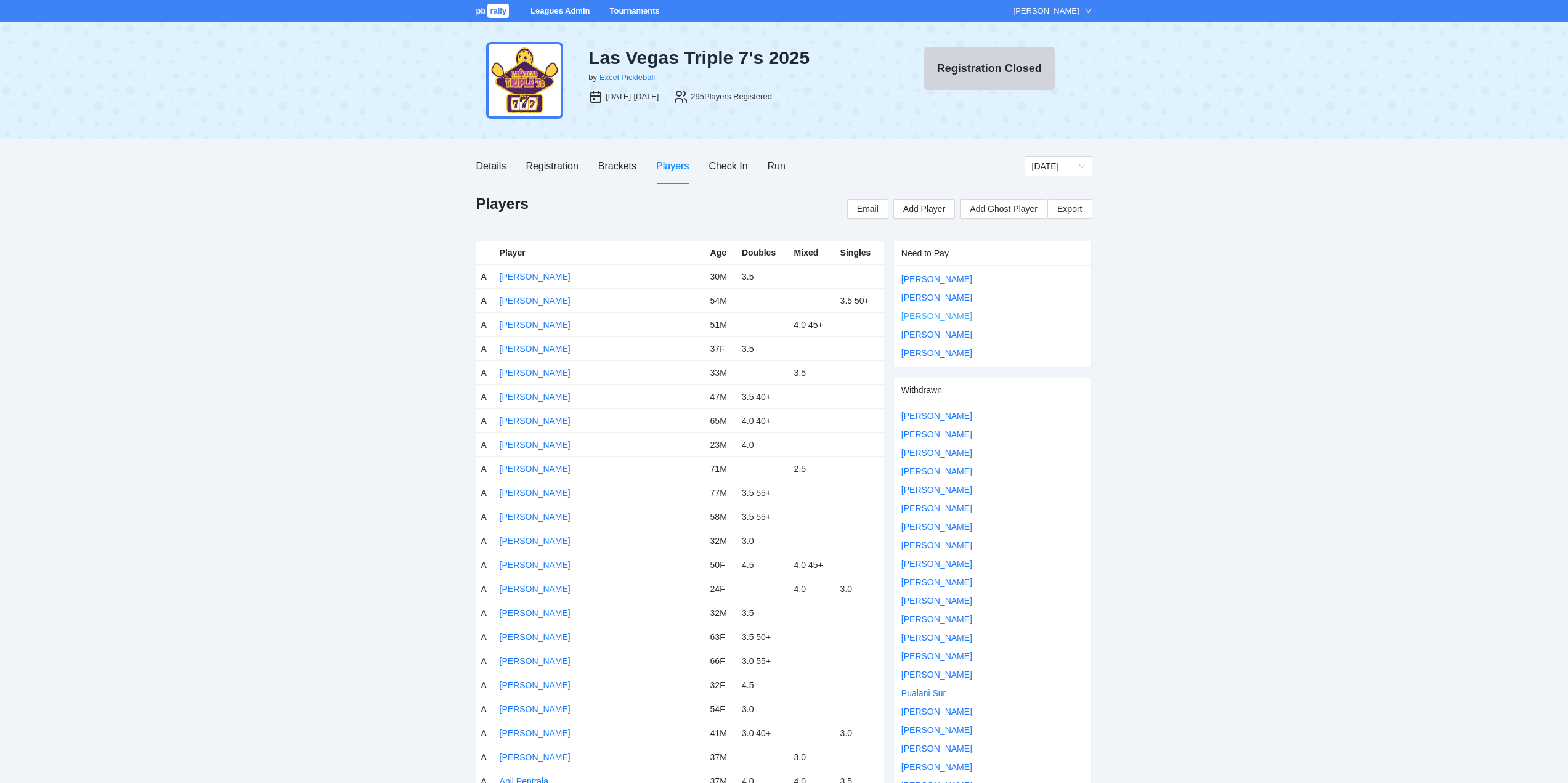
click at [939, 314] on link "[PERSON_NAME]" at bounding box center [937, 316] width 71 height 10
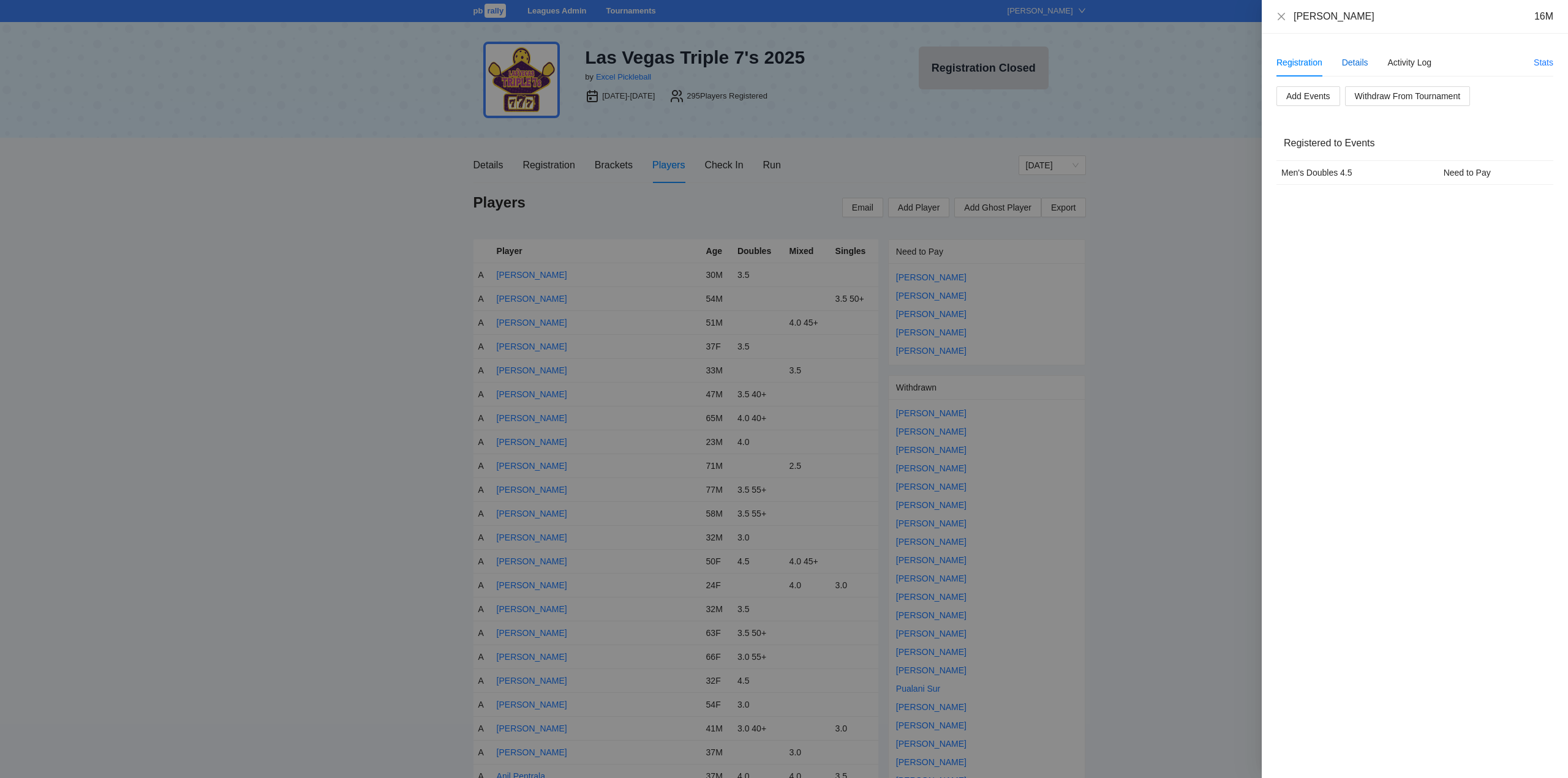
click at [1358, 61] on div "Details" at bounding box center [1355, 62] width 26 height 14
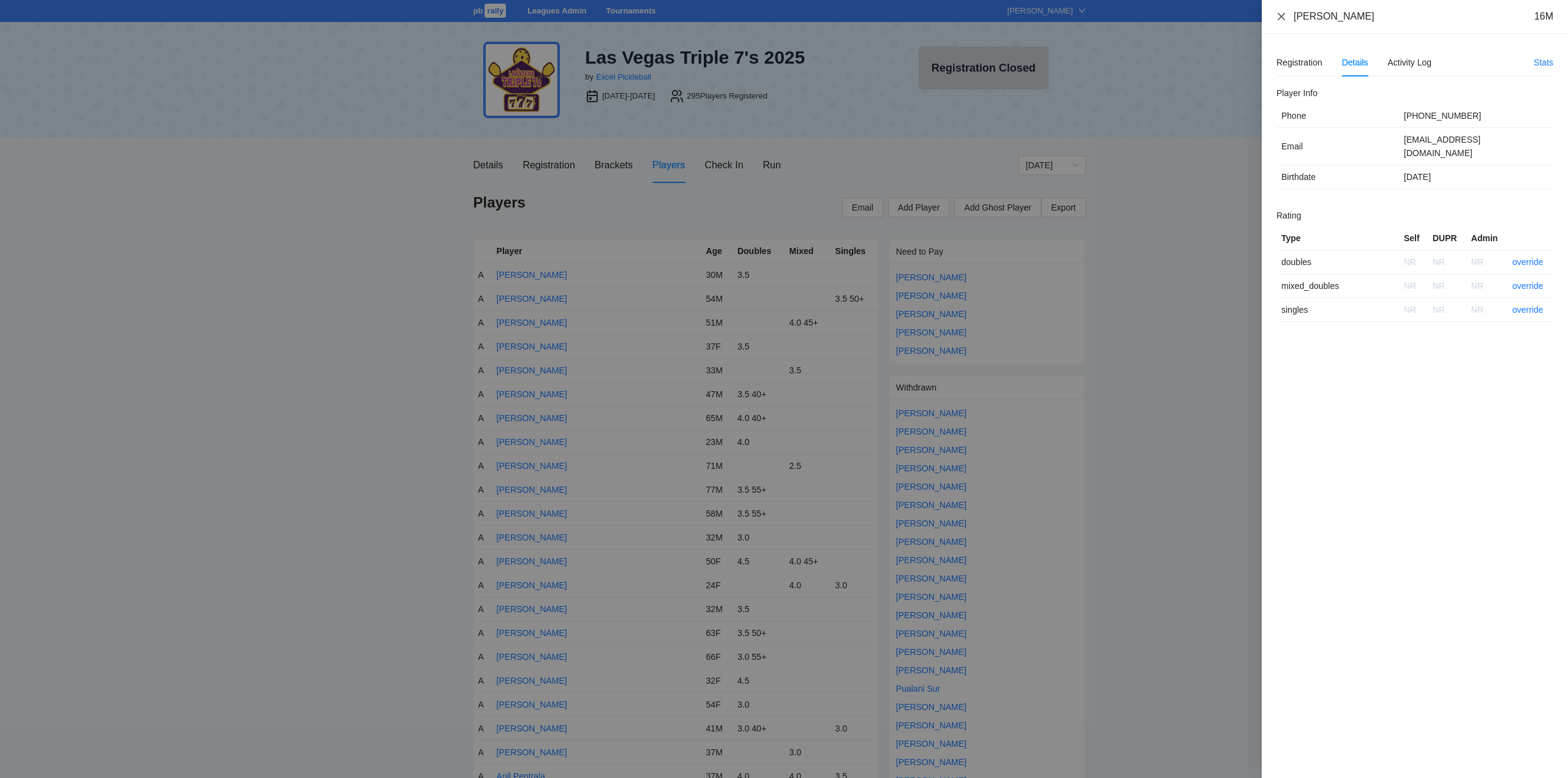
click at [1281, 14] on icon "close" at bounding box center [1281, 17] width 10 height 10
